Goal: Task Accomplishment & Management: Manage account settings

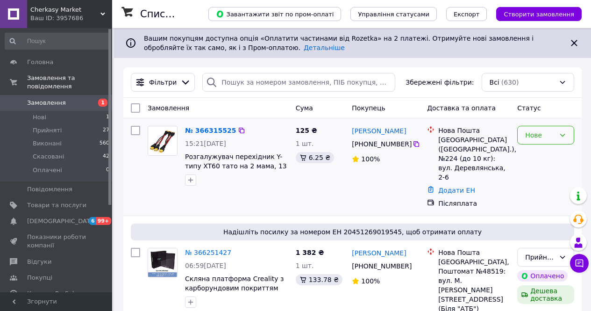
click at [534, 130] on div "Нове" at bounding box center [540, 135] width 30 height 10
click at [536, 155] on li "Прийнято" at bounding box center [546, 155] width 56 height 17
click at [205, 132] on link "№ 366315525" at bounding box center [208, 130] width 46 height 7
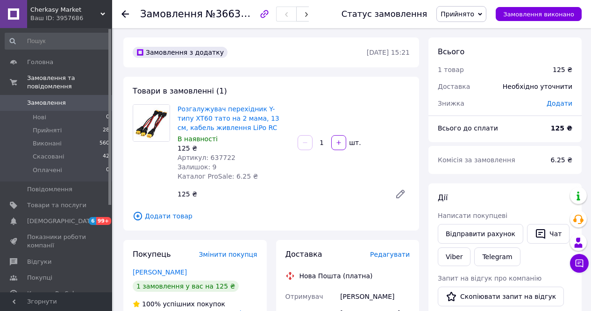
click at [211, 161] on span "Артикул: 637722" at bounding box center [207, 157] width 58 height 7
copy span "637722"
click at [309, 104] on div "Розгалужувач перехідник Y-типу XT60 тато на 2 мама, 13 см, кабель живлення LiPo…" at bounding box center [294, 153] width 240 height 103
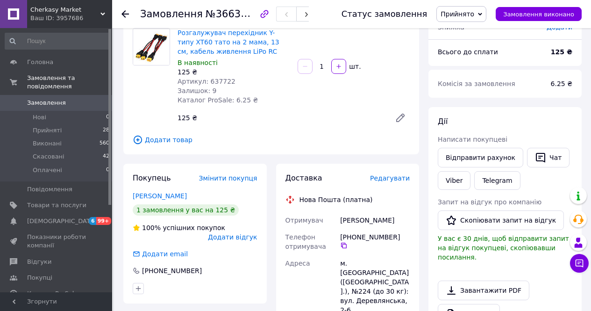
scroll to position [73, 0]
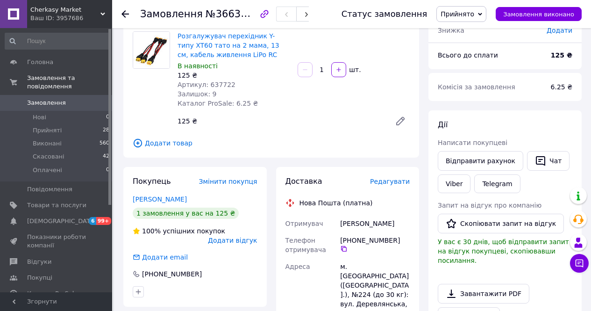
click at [214, 86] on span "Артикул: 637722" at bounding box center [207, 84] width 58 height 7
copy span "637722"
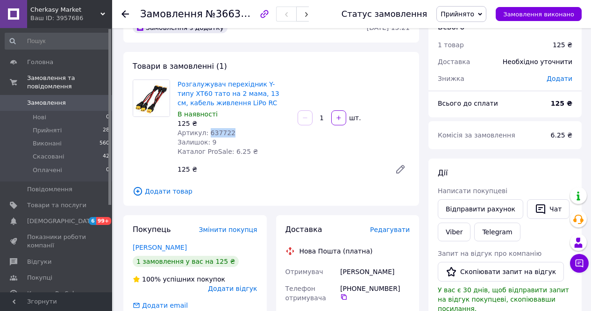
scroll to position [0, 0]
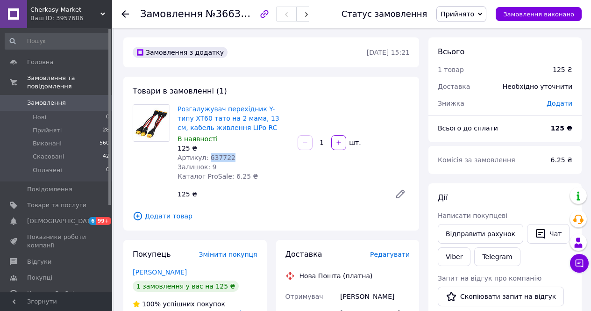
copy span "637722"
